Goal: Navigation & Orientation: Find specific page/section

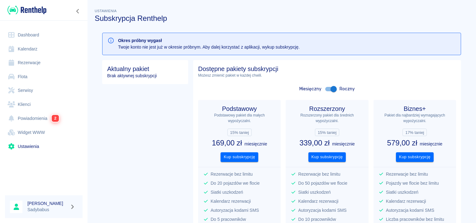
click at [20, 63] on link "Rezerwacje" at bounding box center [44, 63] width 78 height 14
click at [29, 60] on link "Rezerwacje" at bounding box center [44, 63] width 78 height 14
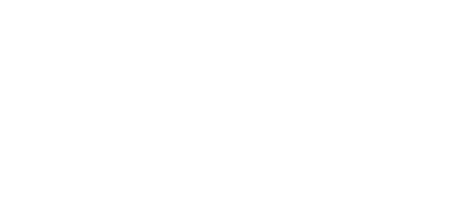
click at [0, 2] on html "Używamy plików Cookies, by zapewnić Ci najlepsze możliwe doświadczenie. Aby dow…" at bounding box center [238, 1] width 476 height 2
click at [211, 2] on html "Używamy plików Cookies, by zapewnić Ci najlepsze możliwe doświadczenie. Aby dow…" at bounding box center [238, 1] width 476 height 2
